Goal: Transaction & Acquisition: Purchase product/service

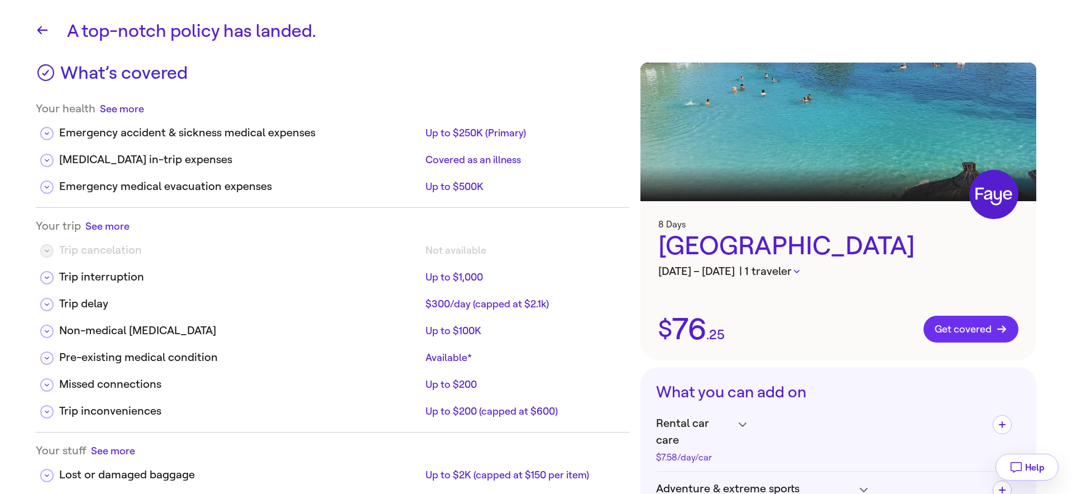
click at [967, 335] on button "Get covered" at bounding box center [971, 329] width 95 height 27
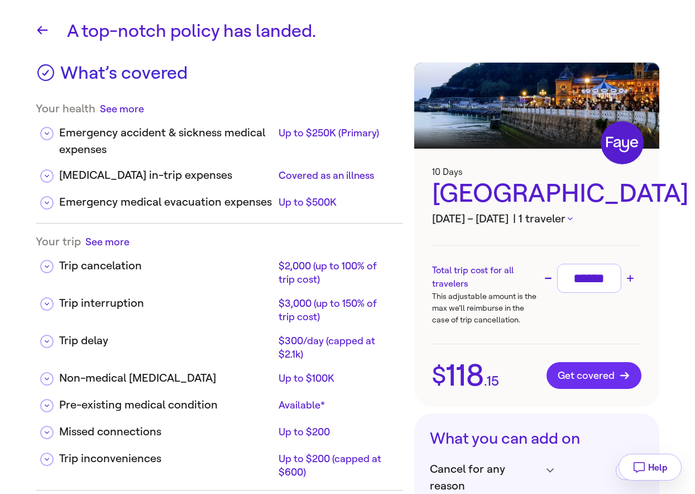
click at [590, 377] on span "Get covered" at bounding box center [594, 375] width 73 height 11
